Goal: Obtain resource: Download file/media

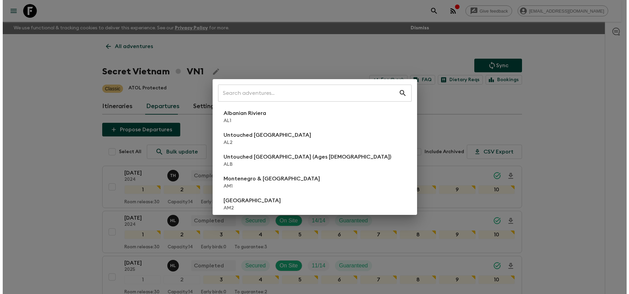
scroll to position [134, 0]
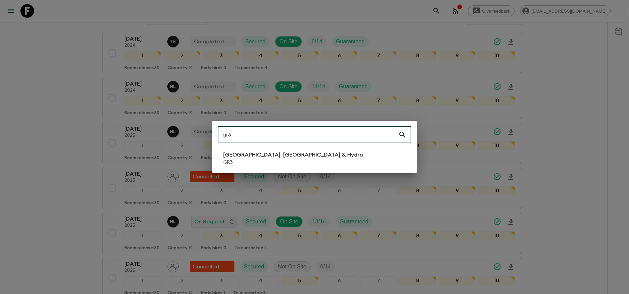
type input "gr3"
click at [303, 152] on li "[GEOGRAPHIC_DATA]: [GEOGRAPHIC_DATA] & Hydra GR3" at bounding box center [315, 158] width 194 height 19
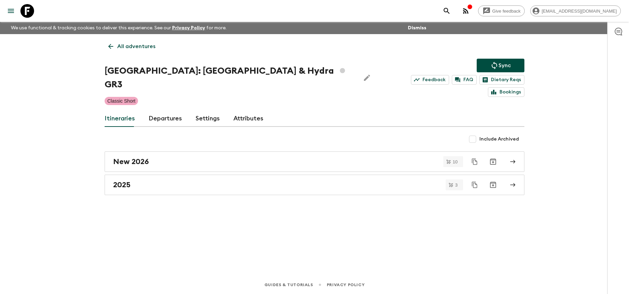
click at [170, 110] on link "Departures" at bounding box center [165, 118] width 33 height 16
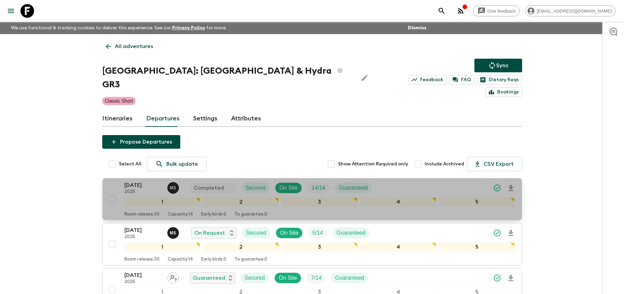
click at [458, 181] on div "[DATE] 2025 M S Completed Secured On Site 14 / 14 Guaranteed" at bounding box center [319, 188] width 390 height 14
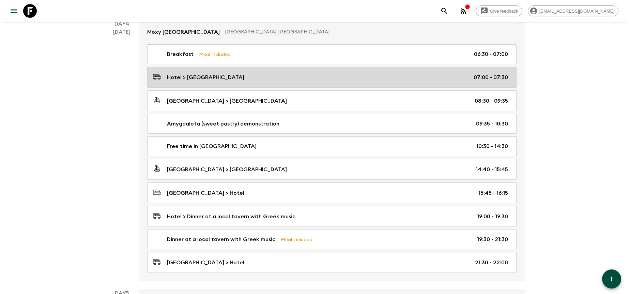
scroll to position [585, 0]
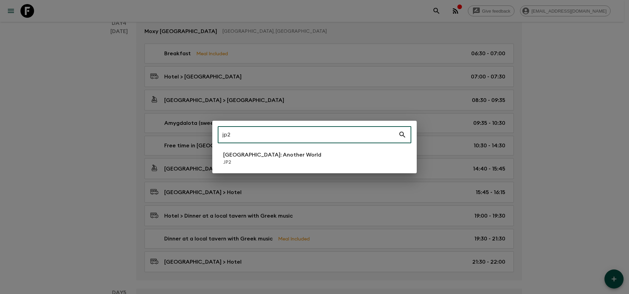
type input "jp2"
click at [314, 157] on li "[GEOGRAPHIC_DATA]: Another World JP2" at bounding box center [315, 158] width 194 height 19
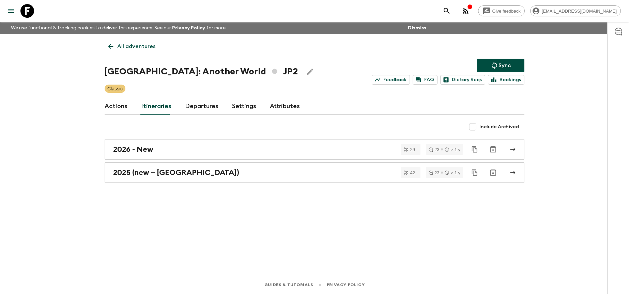
click at [207, 107] on link "Departures" at bounding box center [201, 106] width 33 height 16
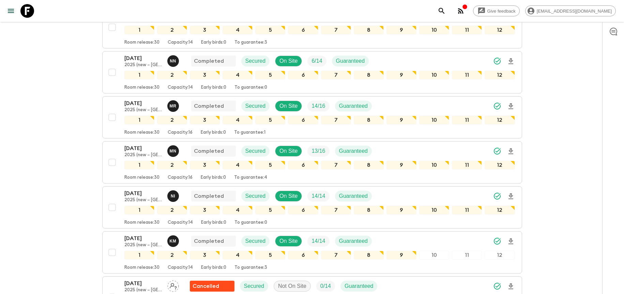
scroll to position [949, 0]
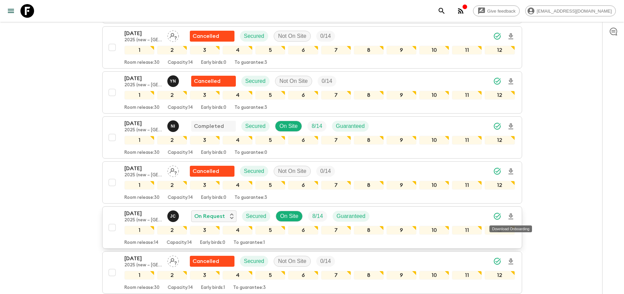
click at [510, 216] on icon "Download Onboarding" at bounding box center [510, 216] width 5 height 6
